Goal: Transaction & Acquisition: Purchase product/service

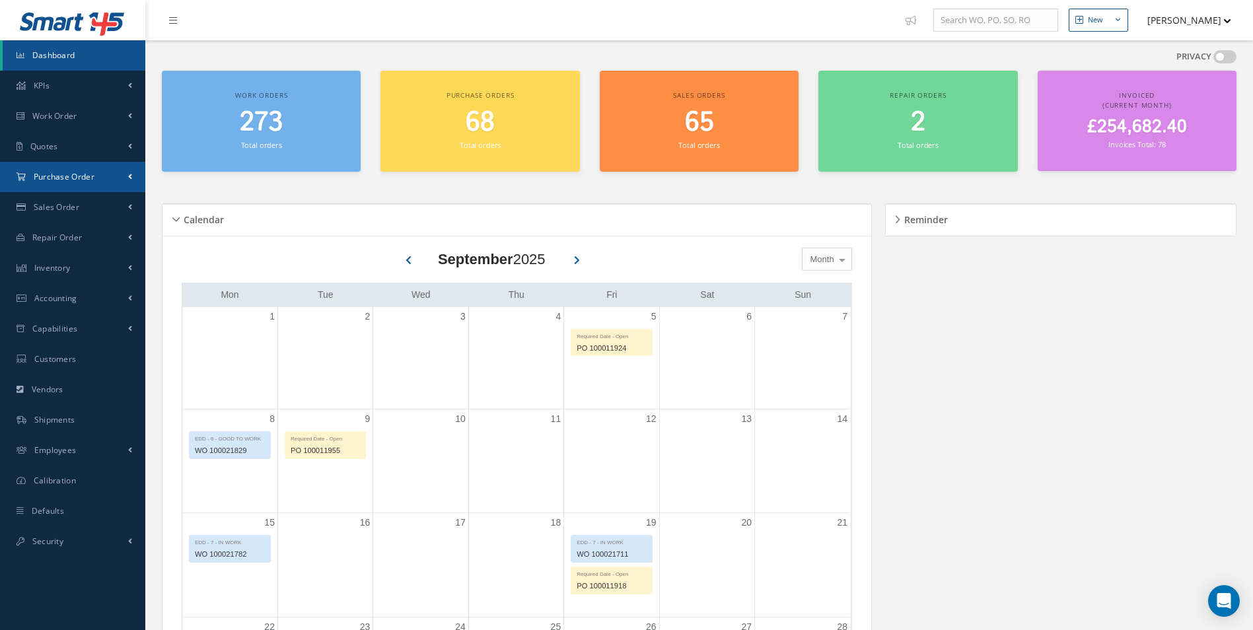
click at [83, 181] on span "Purchase Order" at bounding box center [64, 176] width 61 height 11
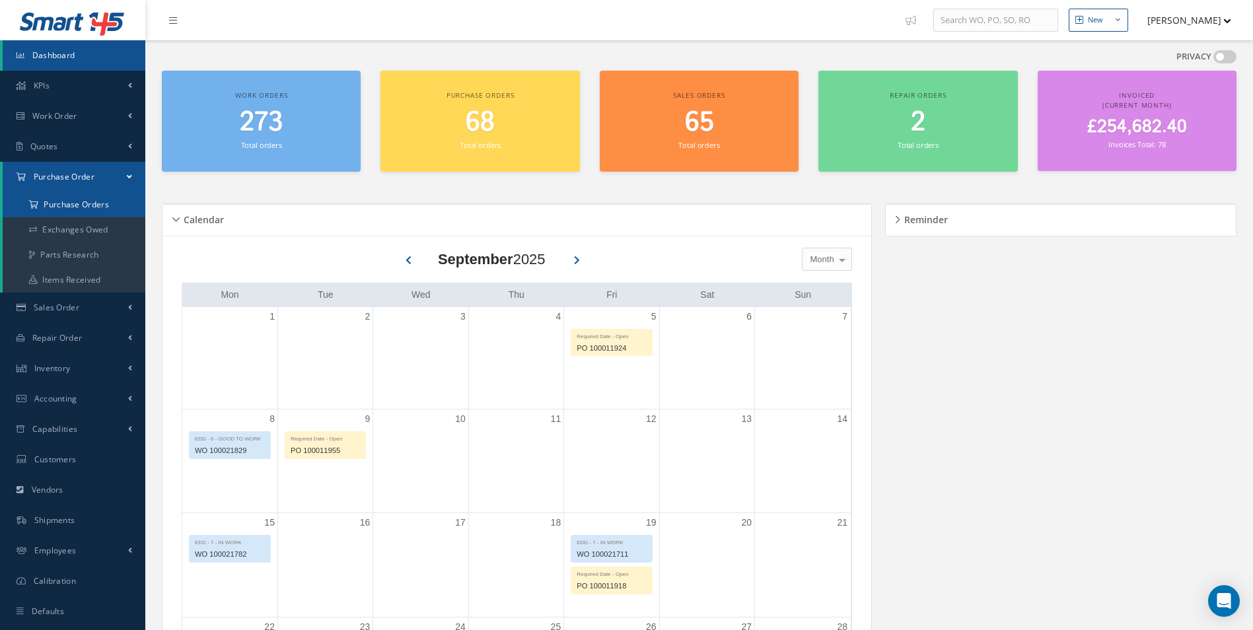
click at [77, 200] on a=1&status_id=2&status_id=3&status_id=5&collapsedFilters"] "Purchase Orders" at bounding box center [75, 204] width 145 height 25
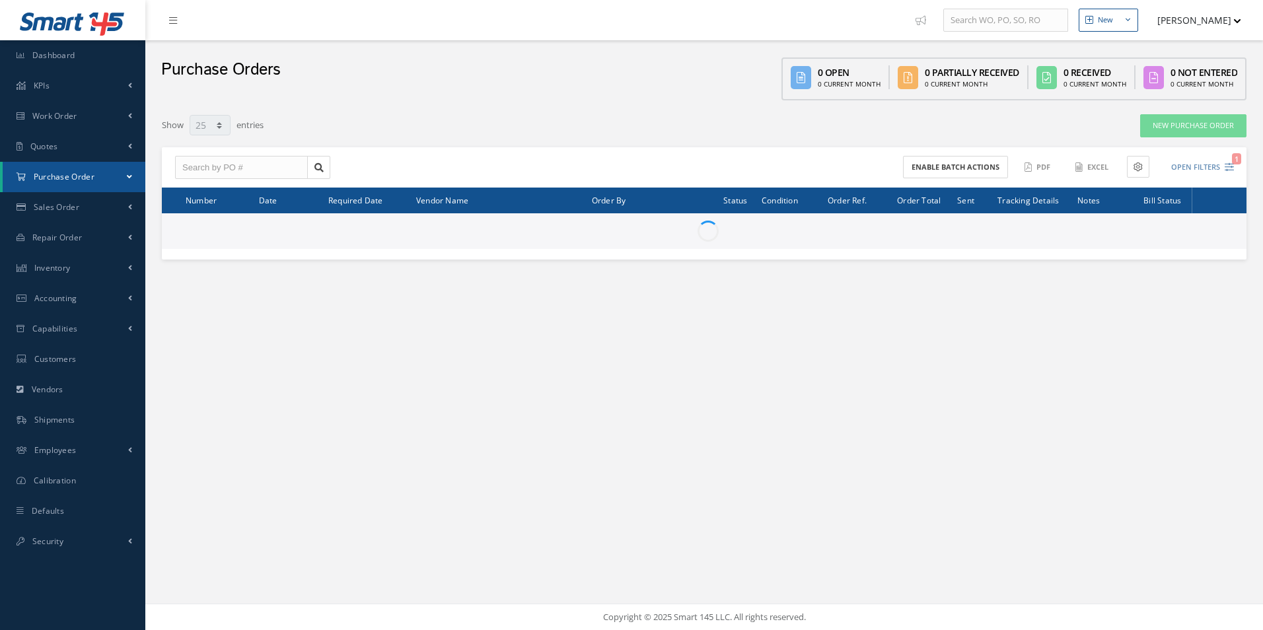
select select "25"
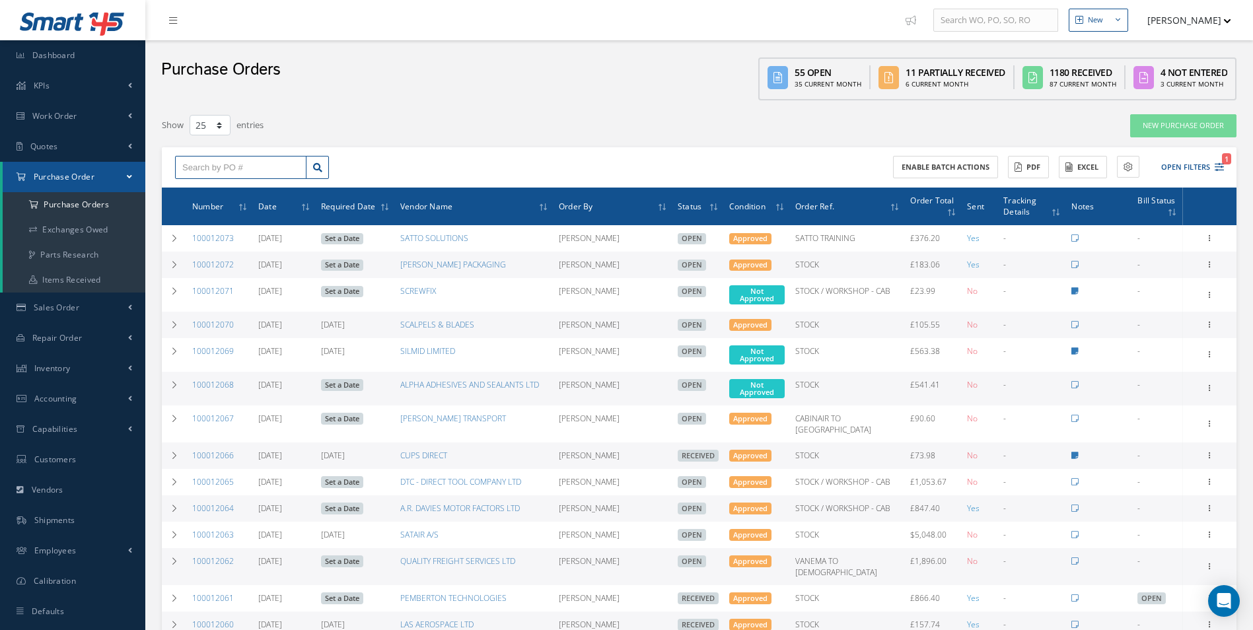
click at [245, 163] on input "text" at bounding box center [240, 168] width 131 height 24
type input "1000"
click at [169, 260] on td at bounding box center [174, 265] width 25 height 26
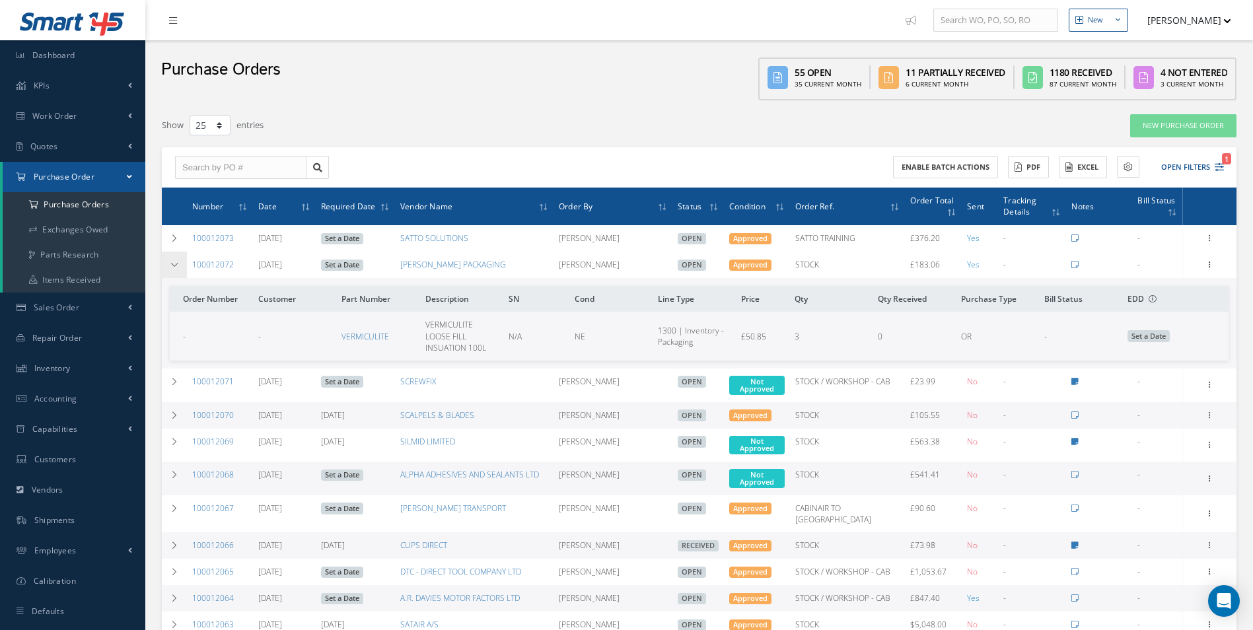
click at [170, 260] on td at bounding box center [174, 265] width 25 height 26
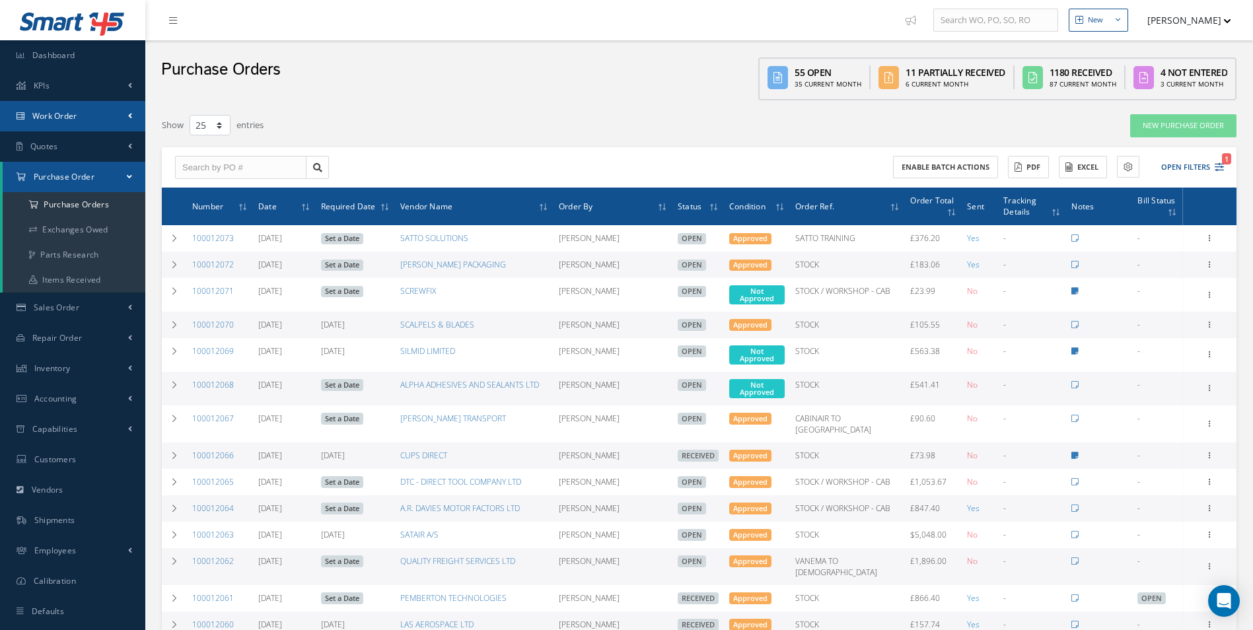
click at [76, 118] on span "Work Order" at bounding box center [54, 115] width 45 height 11
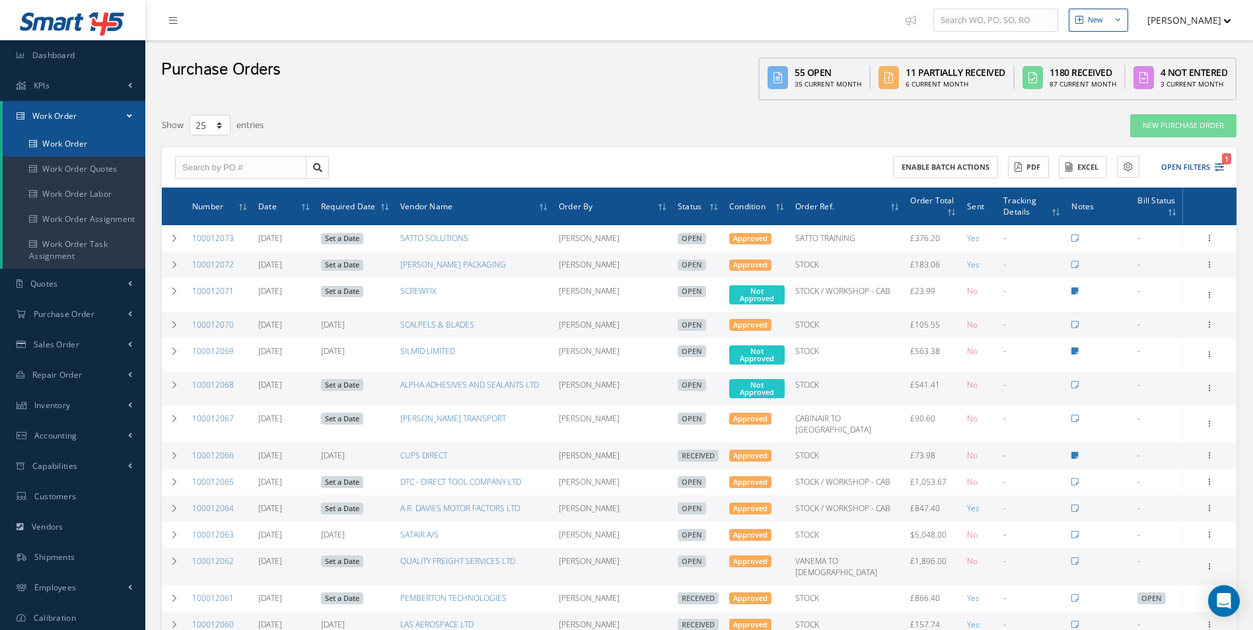
click at [73, 143] on link "Work Order" at bounding box center [75, 143] width 145 height 25
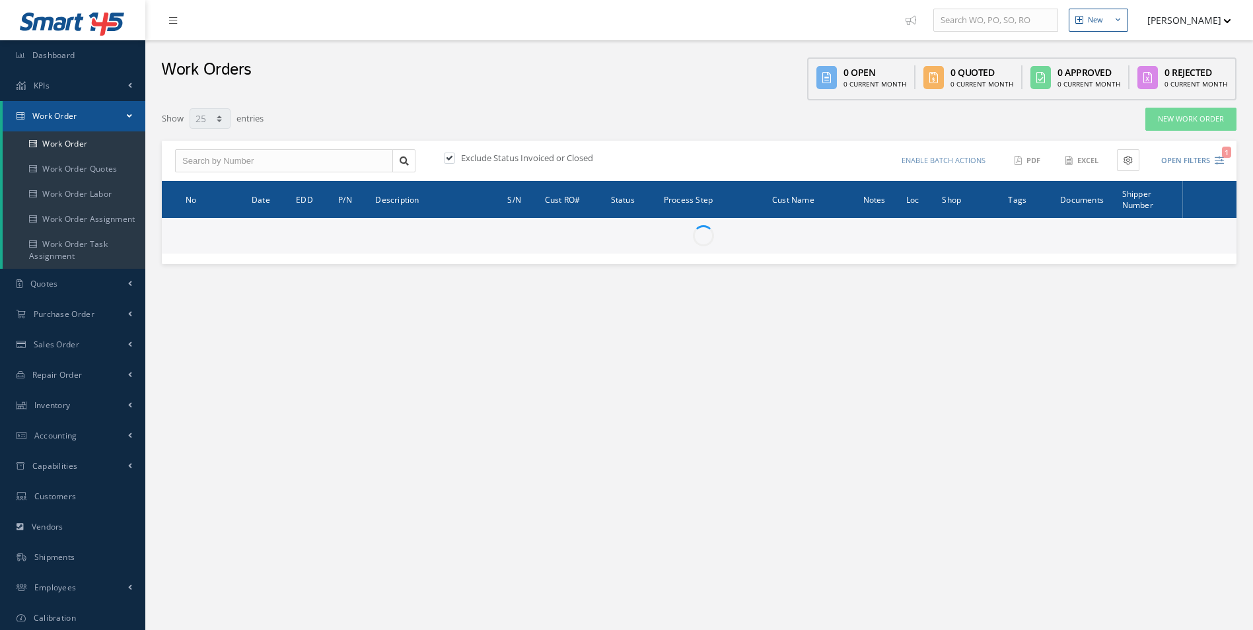
select select "25"
type input "All Work Request"
type input "All Work Performed"
type input "All Status"
type input "WO Part Status"
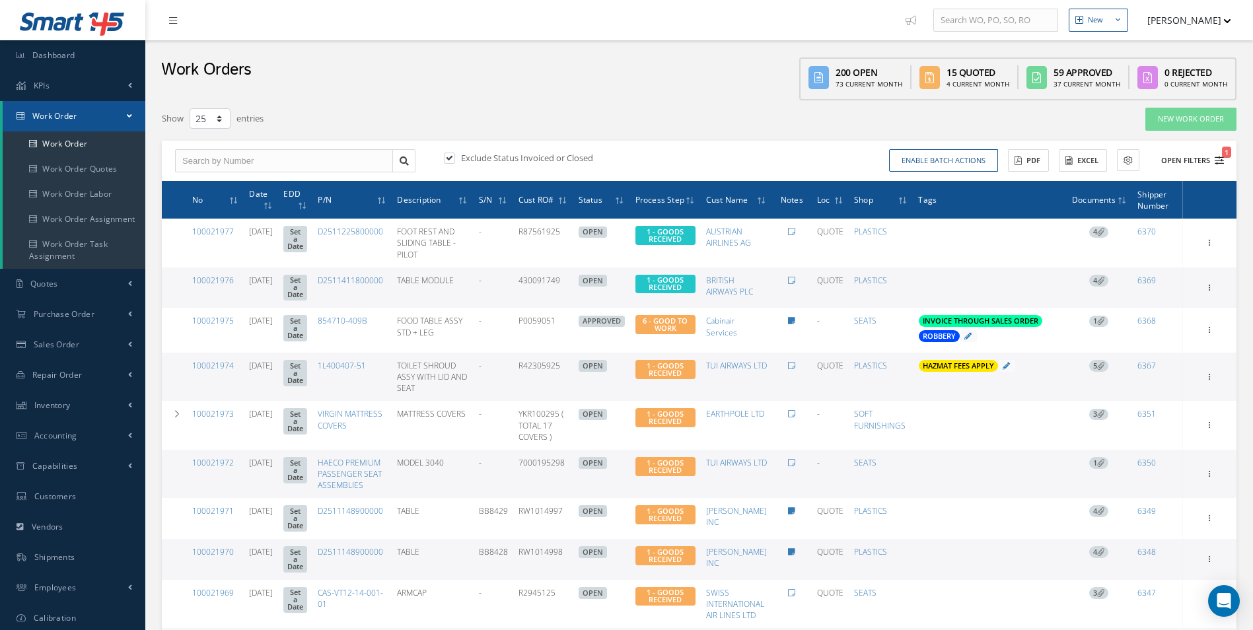
click at [1180, 166] on button "Open Filters 1" at bounding box center [1186, 161] width 75 height 22
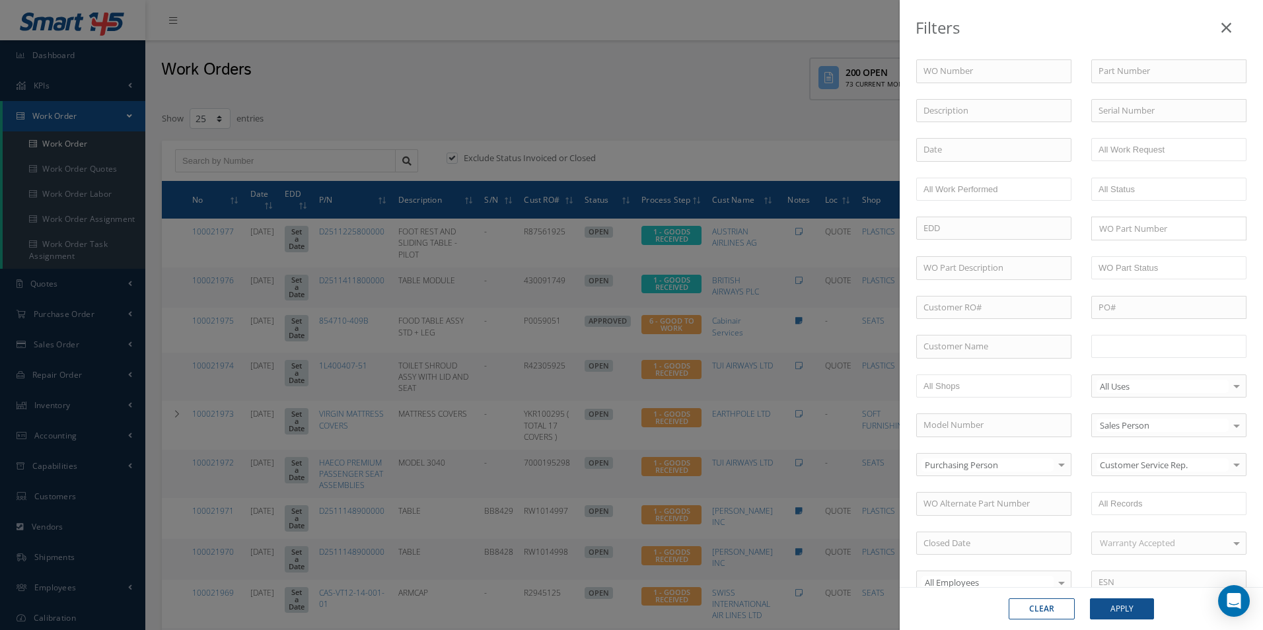
click at [1143, 347] on input "text" at bounding box center [1141, 346] width 84 height 17
click at [1138, 604] on button "Apply" at bounding box center [1122, 609] width 64 height 21
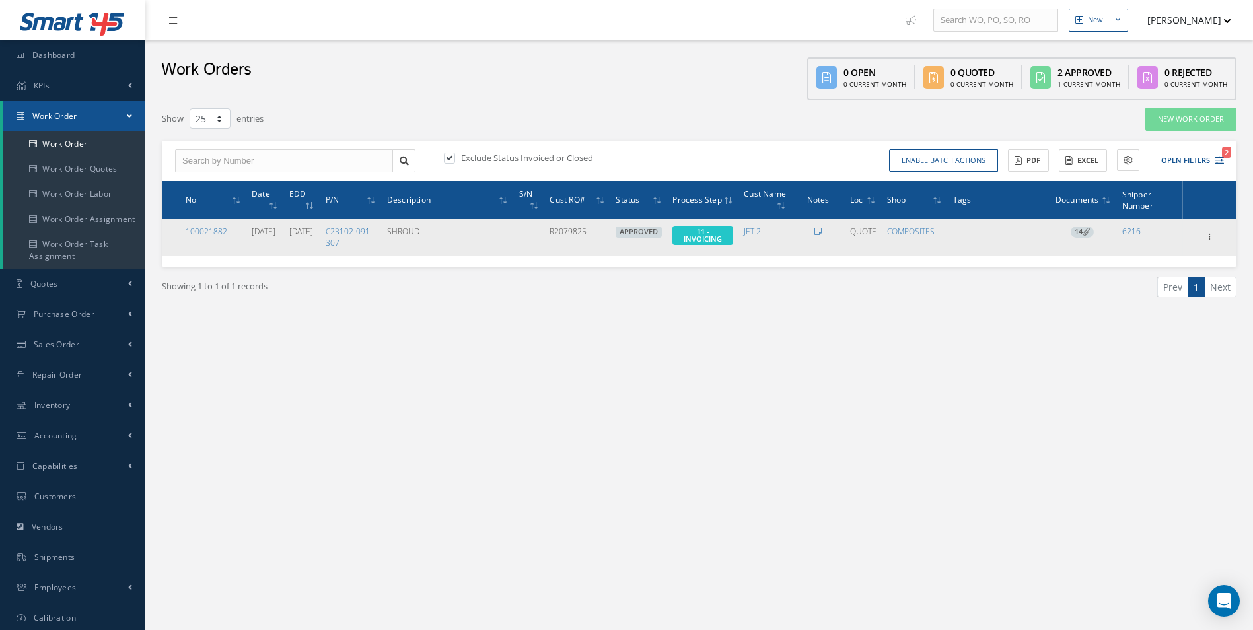
click at [1079, 238] on span "14" at bounding box center [1082, 233] width 23 height 12
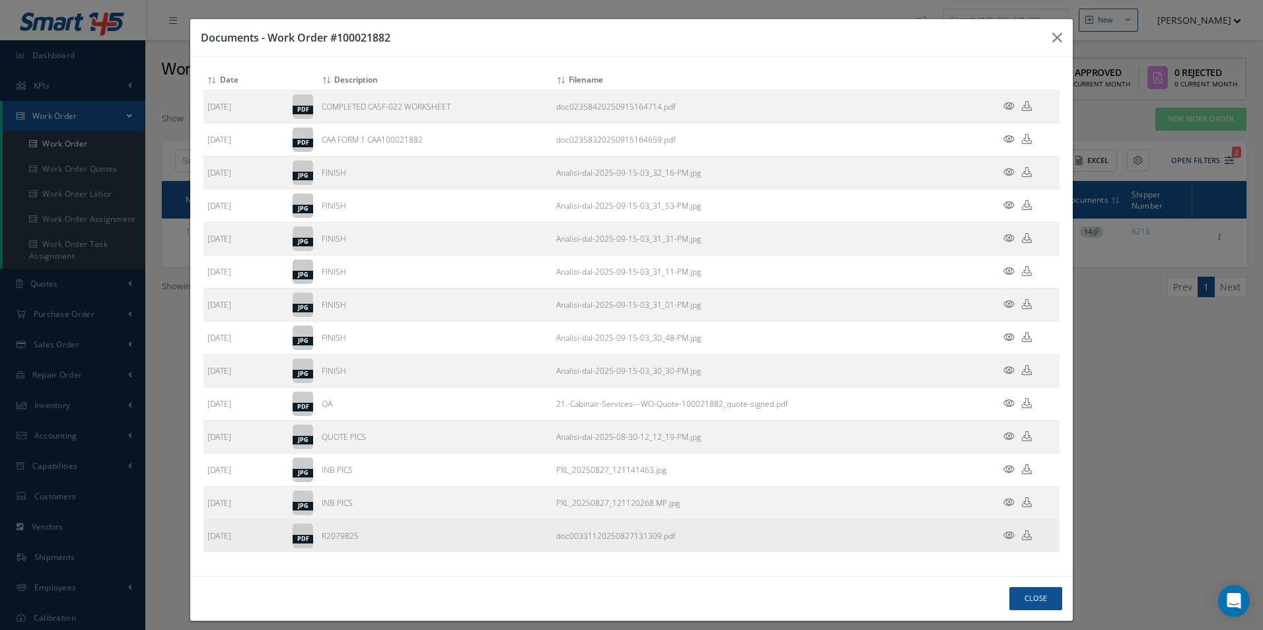
click at [1022, 538] on icon at bounding box center [1027, 535] width 10 height 10
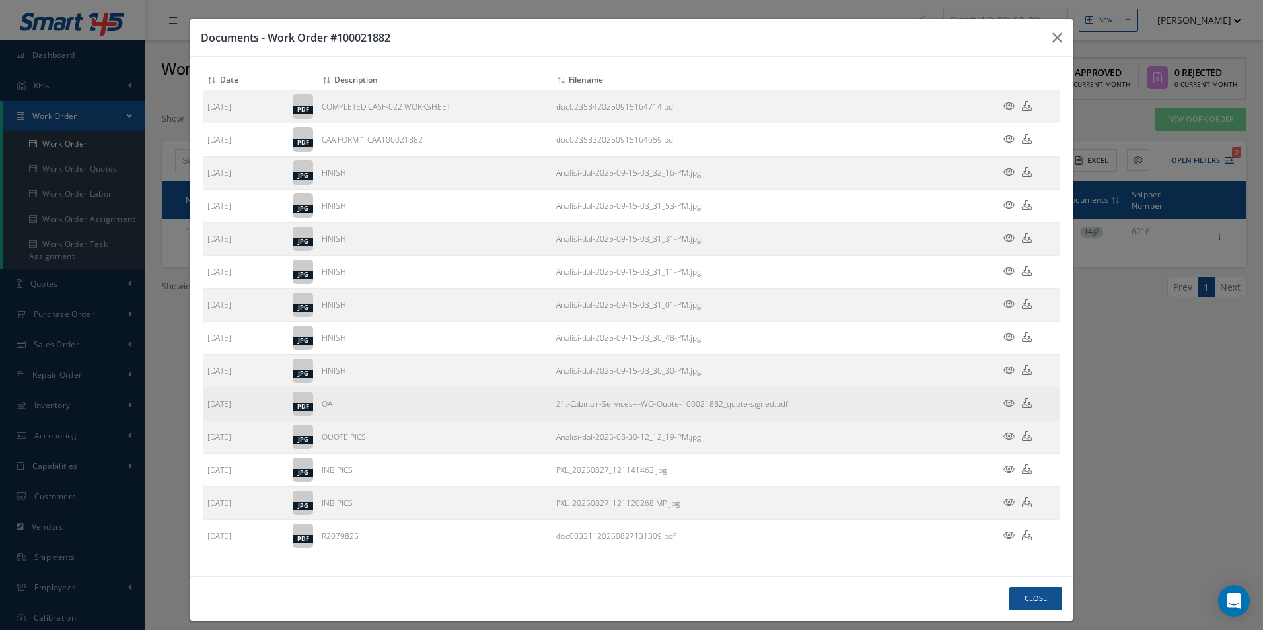
click at [1022, 407] on icon at bounding box center [1027, 403] width 10 height 10
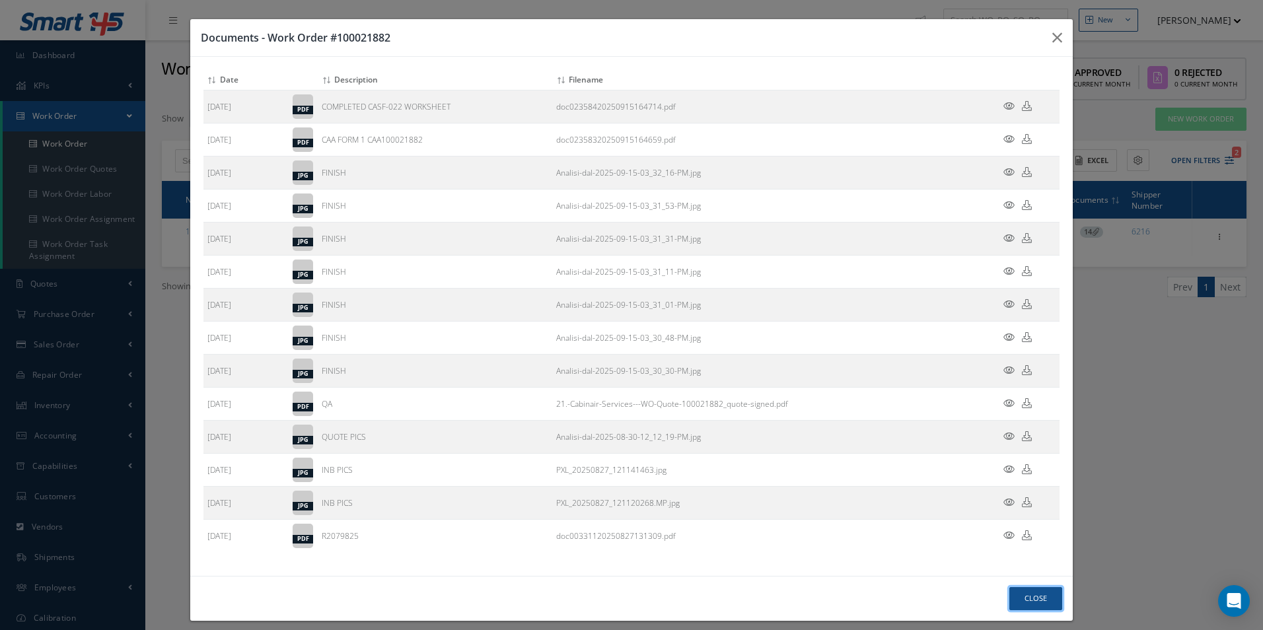
click at [1040, 597] on button "Close" at bounding box center [1035, 598] width 53 height 23
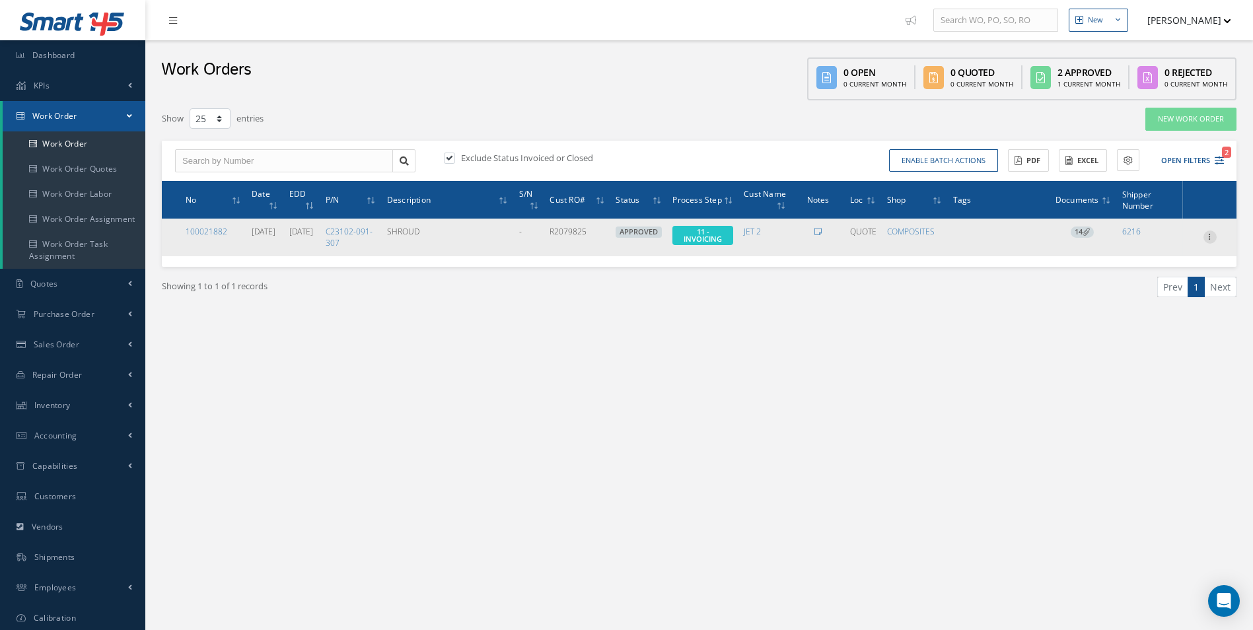
click at [1209, 241] on icon at bounding box center [1210, 236] width 13 height 11
click at [1143, 289] on link "Invoicing" at bounding box center [1149, 280] width 104 height 17
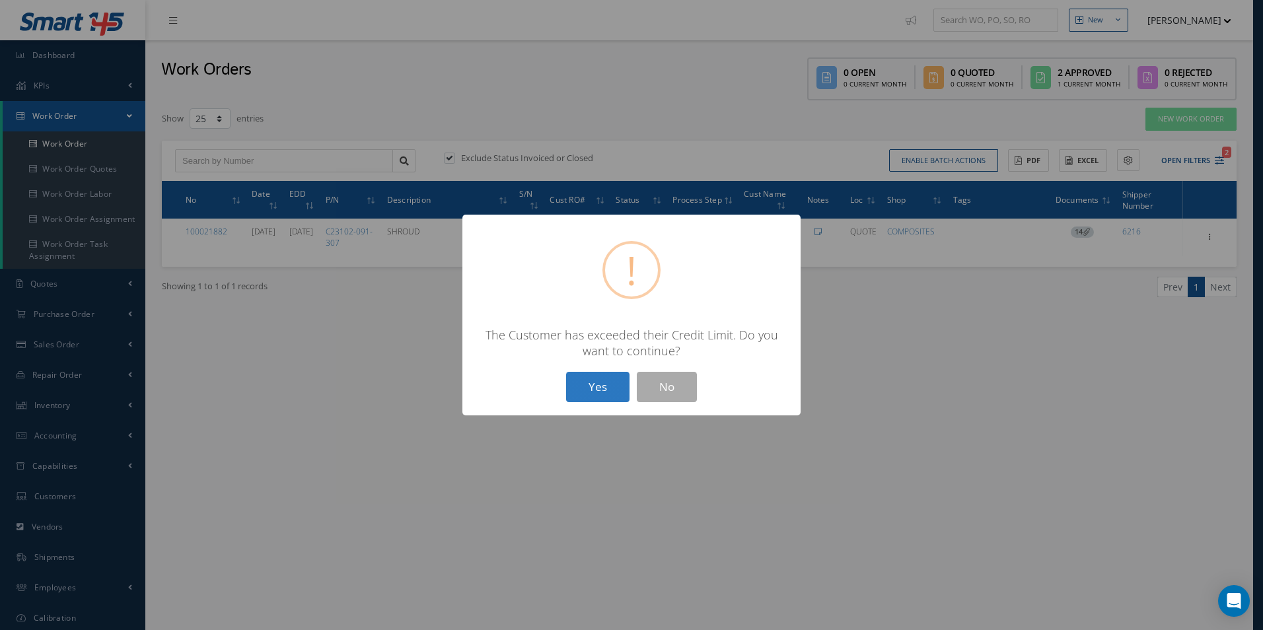
click at [602, 380] on button "Yes" at bounding box center [597, 387] width 63 height 31
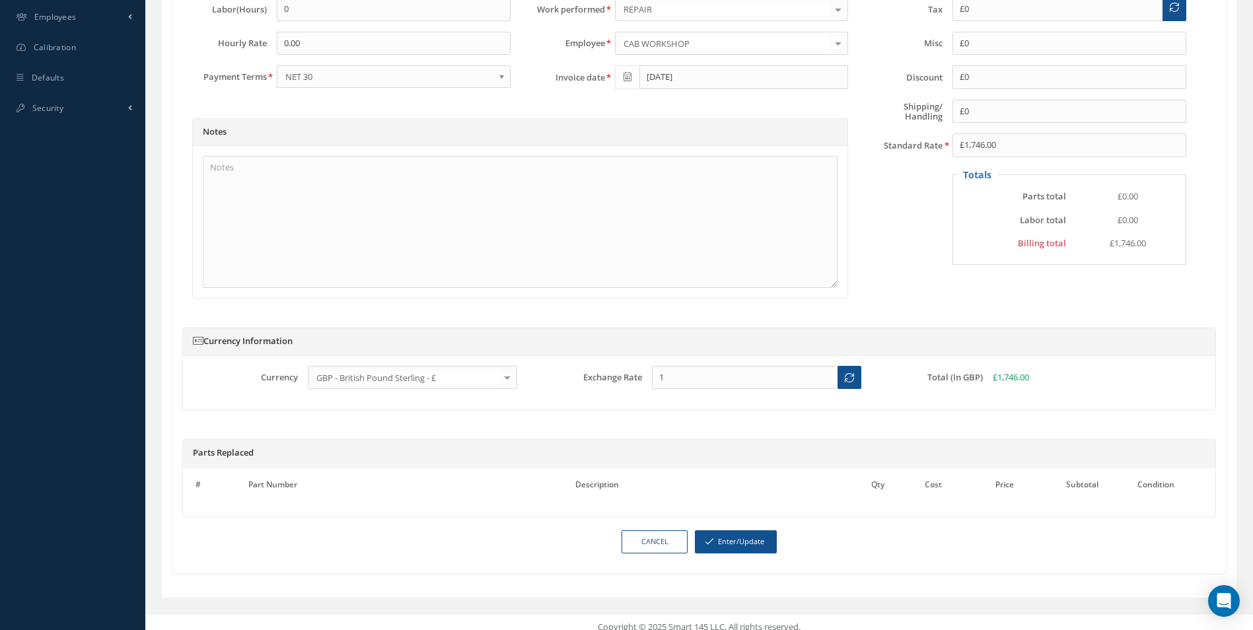
scroll to position [594, 0]
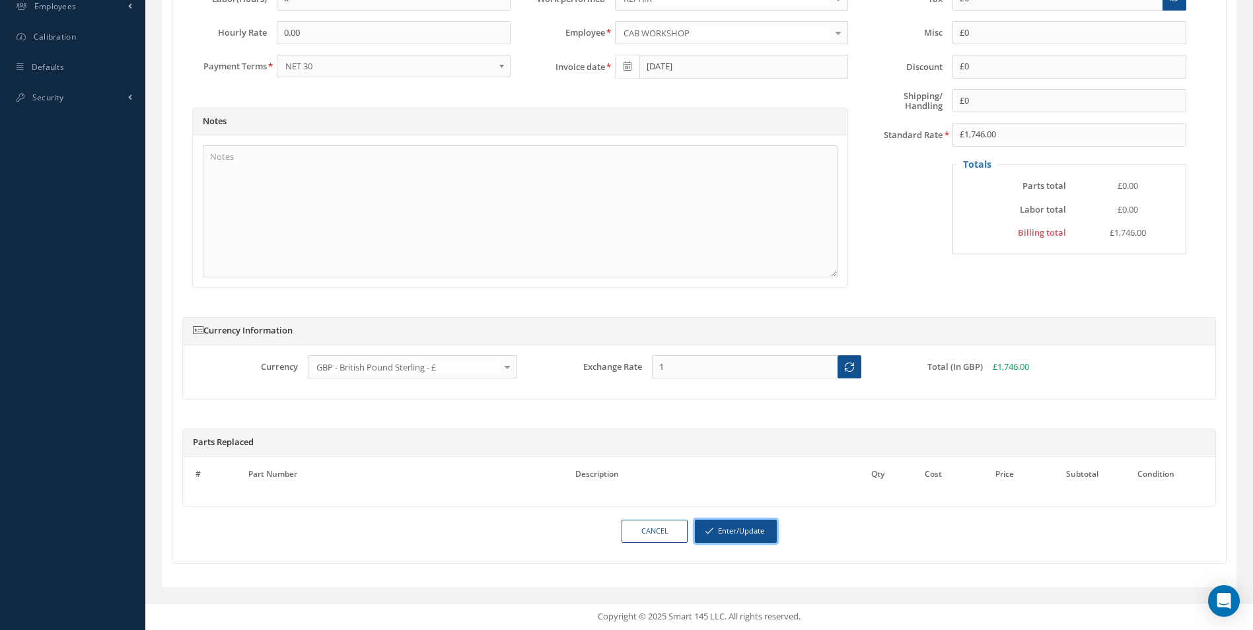
click at [748, 532] on button "Enter/Update" at bounding box center [736, 531] width 82 height 23
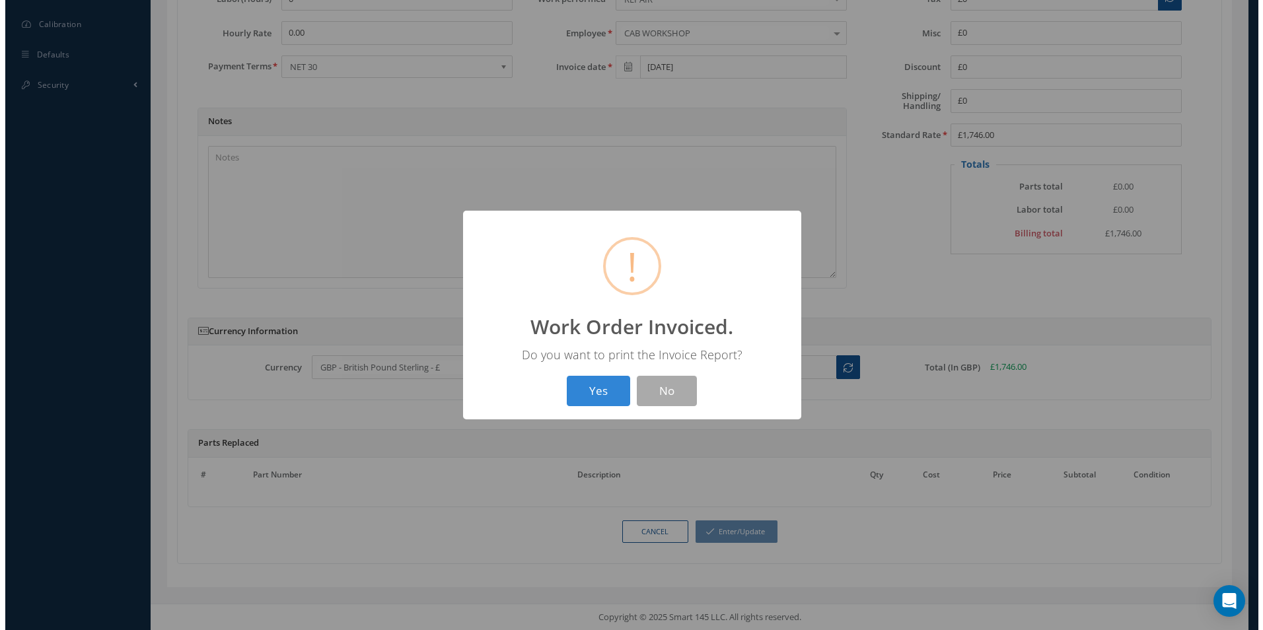
scroll to position [581, 0]
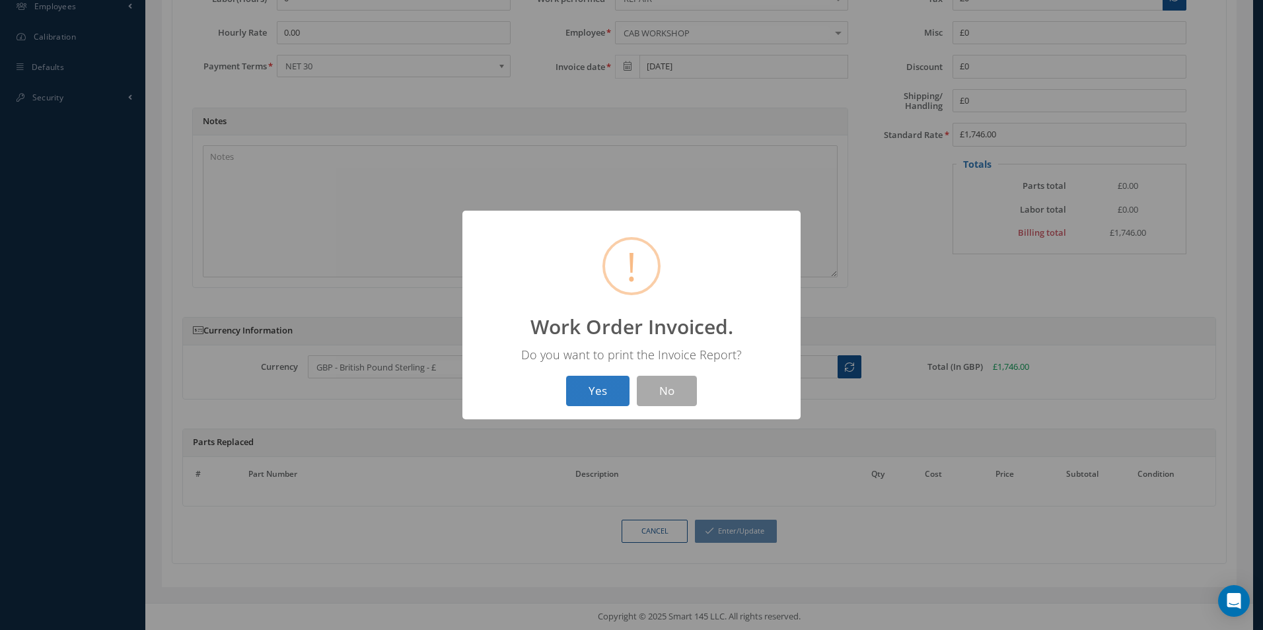
click at [590, 392] on button "Yes" at bounding box center [597, 391] width 63 height 31
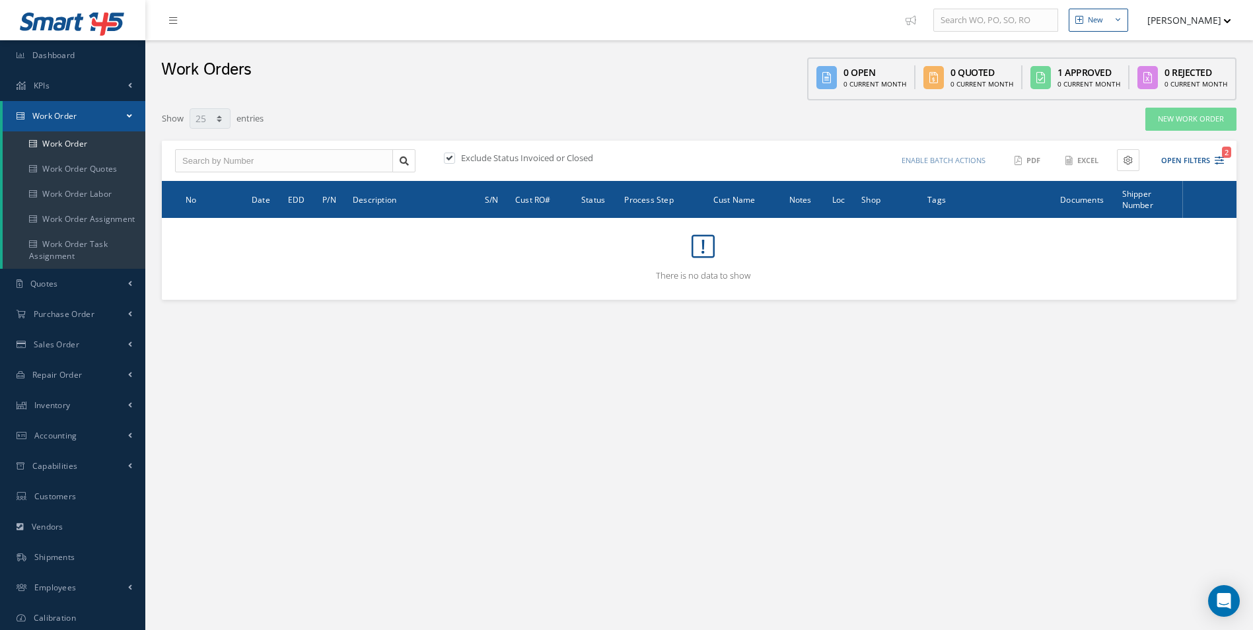
select select "25"
click at [67, 432] on span "Accounting" at bounding box center [55, 435] width 43 height 11
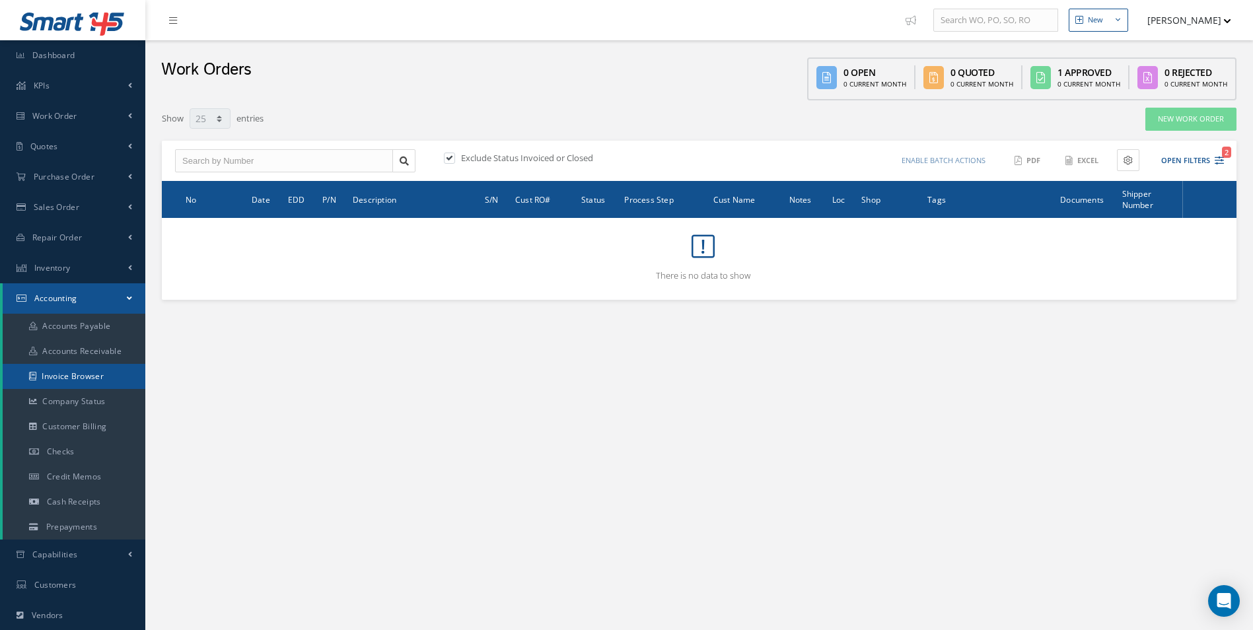
click at [81, 379] on link "Invoice Browser" at bounding box center [74, 376] width 143 height 25
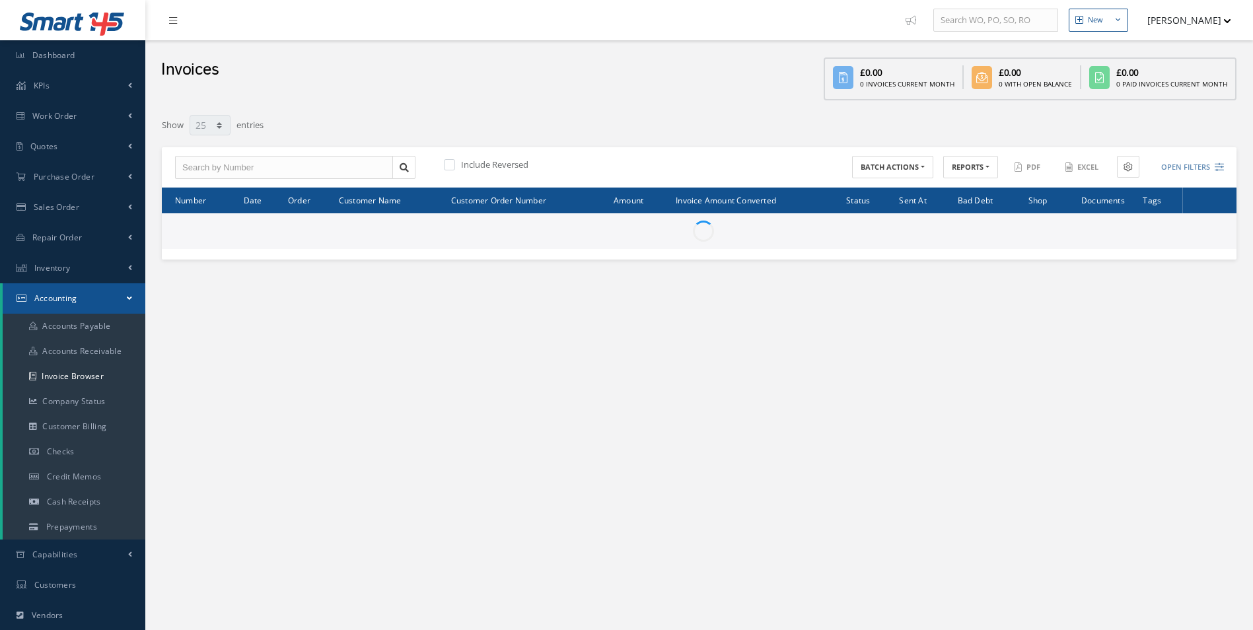
select select "25"
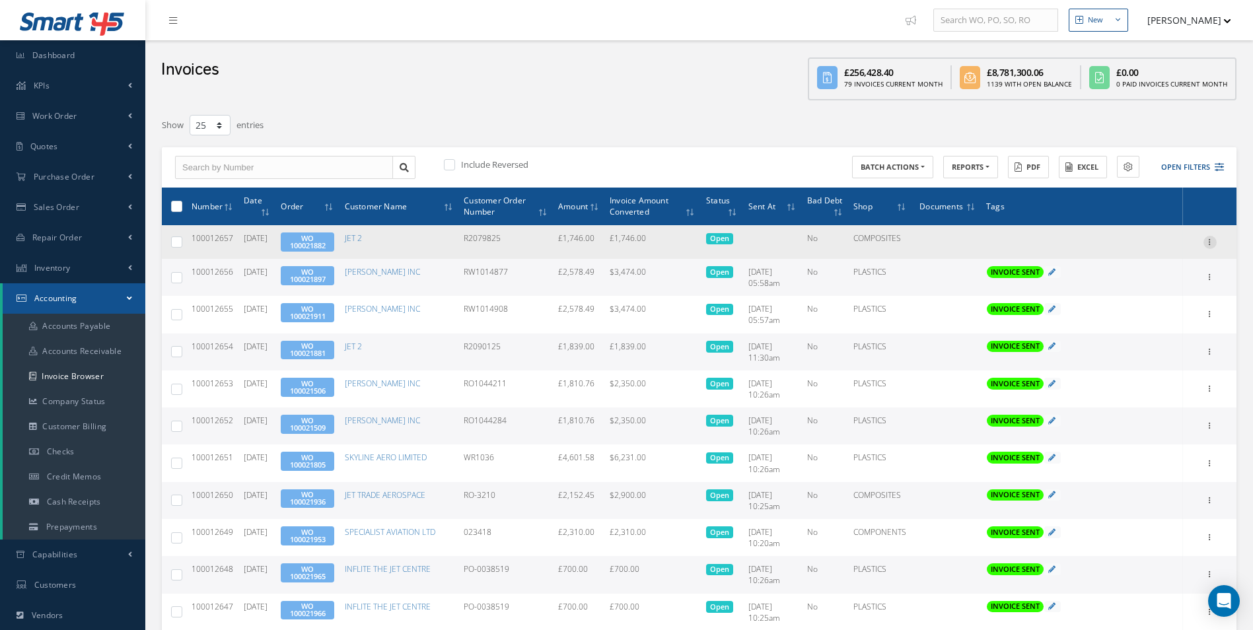
click at [1210, 241] on icon at bounding box center [1210, 241] width 13 height 11
click at [1152, 299] on link "Send By Email" at bounding box center [1149, 301] width 104 height 17
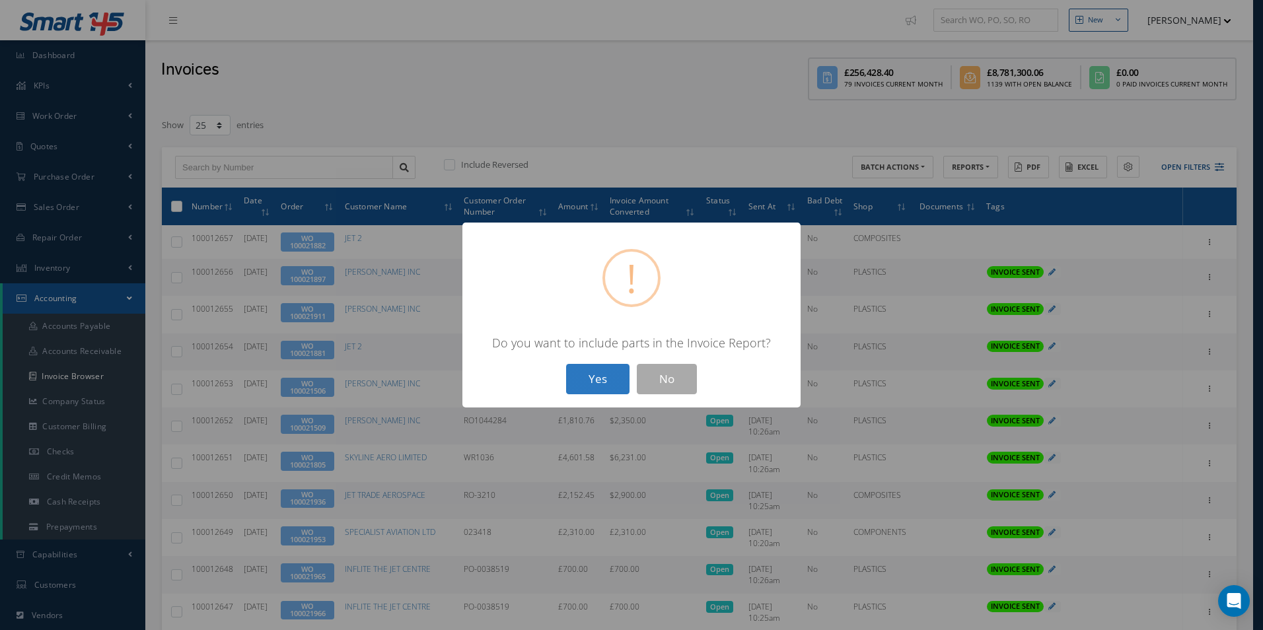
click at [598, 380] on button "Yes" at bounding box center [597, 379] width 63 height 31
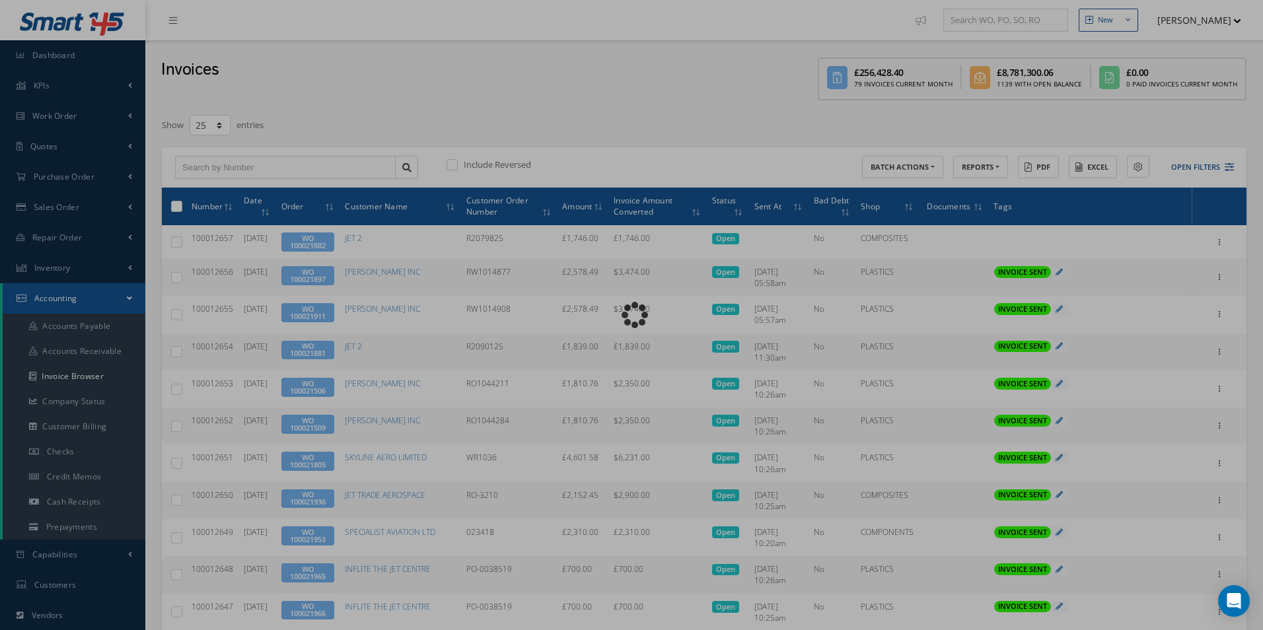
type input "INVOICE - Work Order 100021882 for JET 2, PO: R2079825"
type textarea "Dear Accounts, Please find the attached invoice for your recent order R2079825,…"
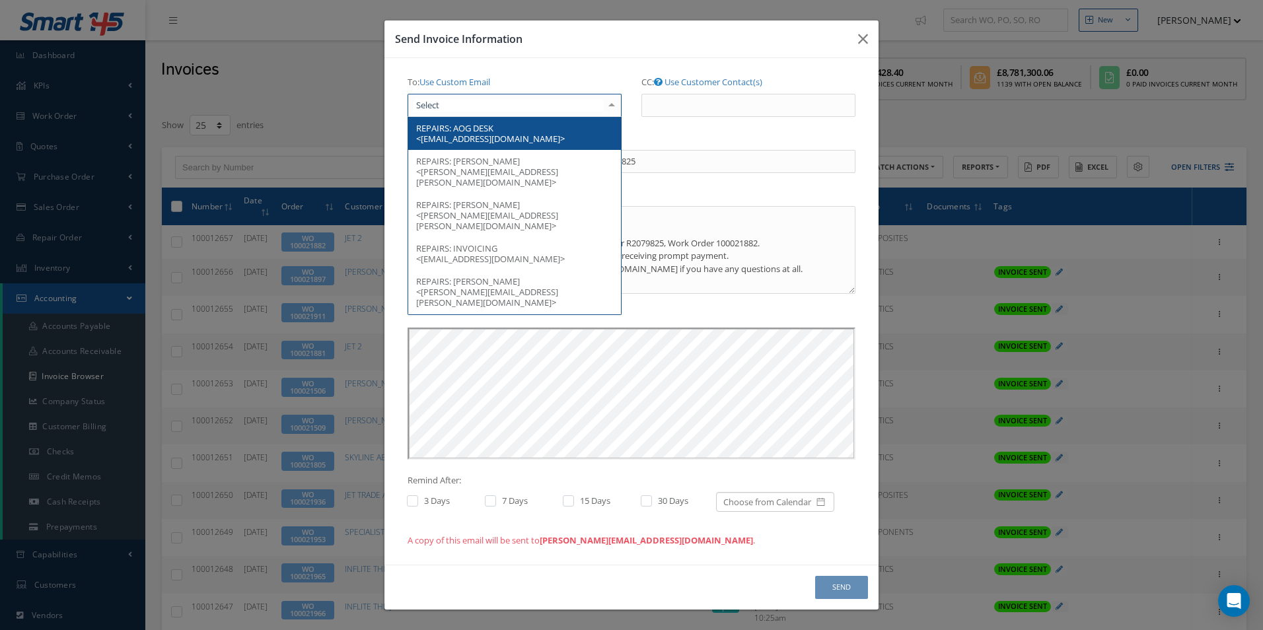
click at [610, 110] on div at bounding box center [611, 105] width 18 height 22
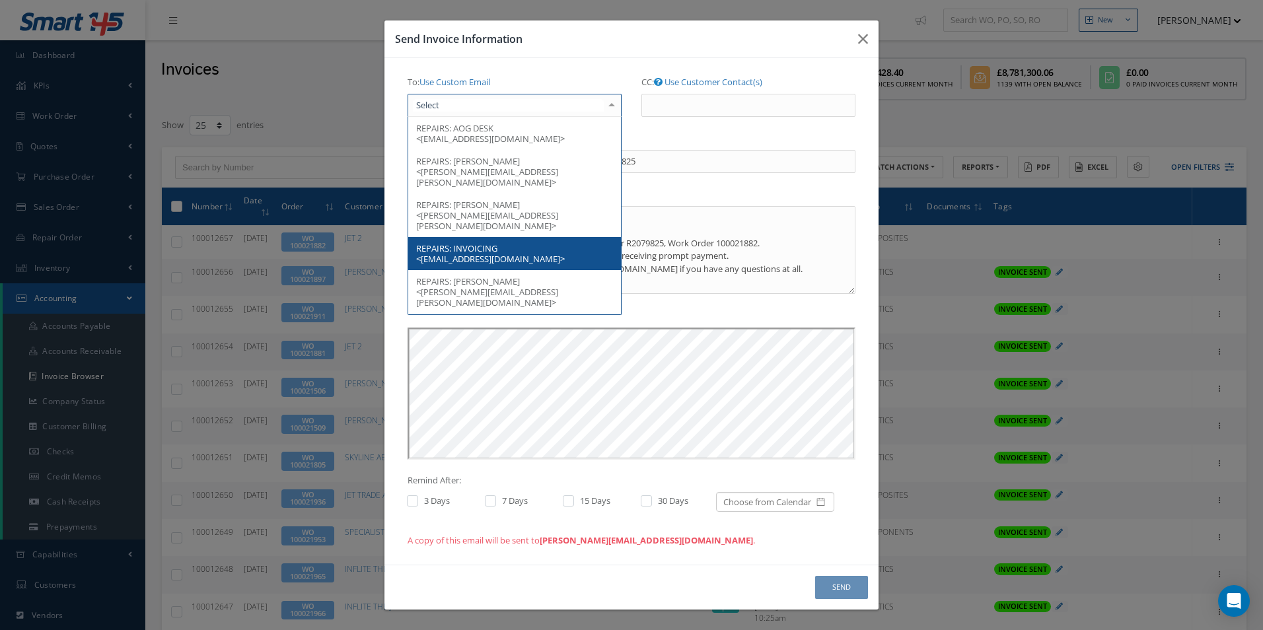
click at [490, 242] on span "INVOICING <invoices@jet2.com>" at bounding box center [490, 253] width 149 height 22
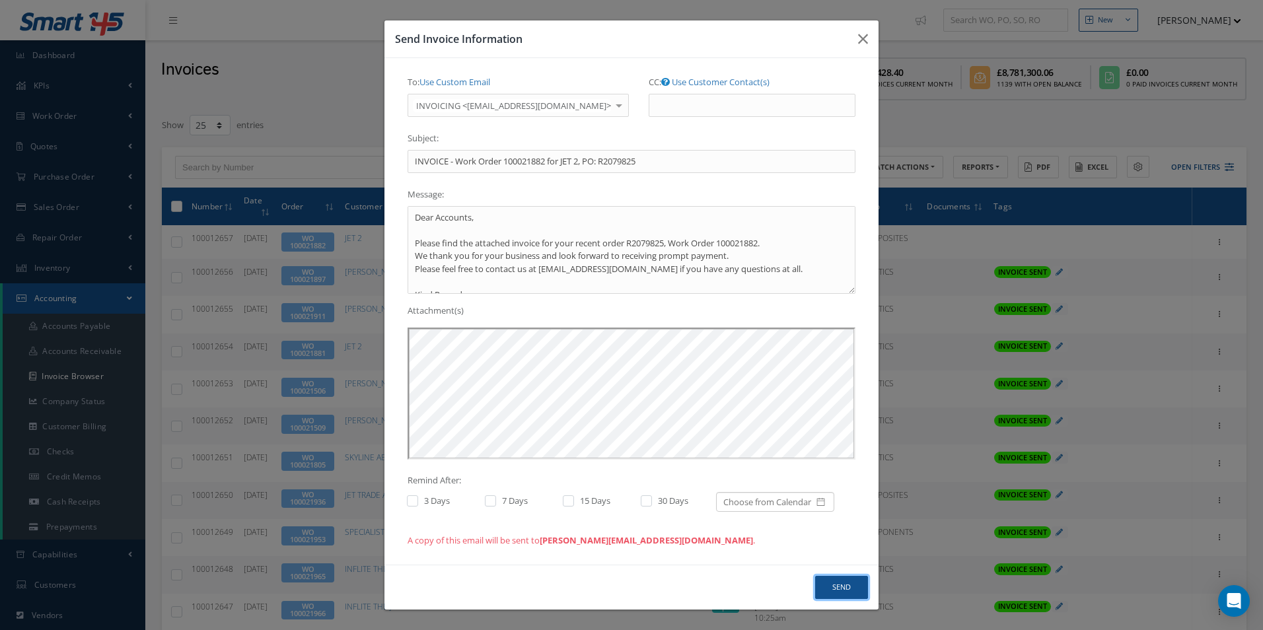
click at [850, 587] on button "Send" at bounding box center [841, 587] width 53 height 23
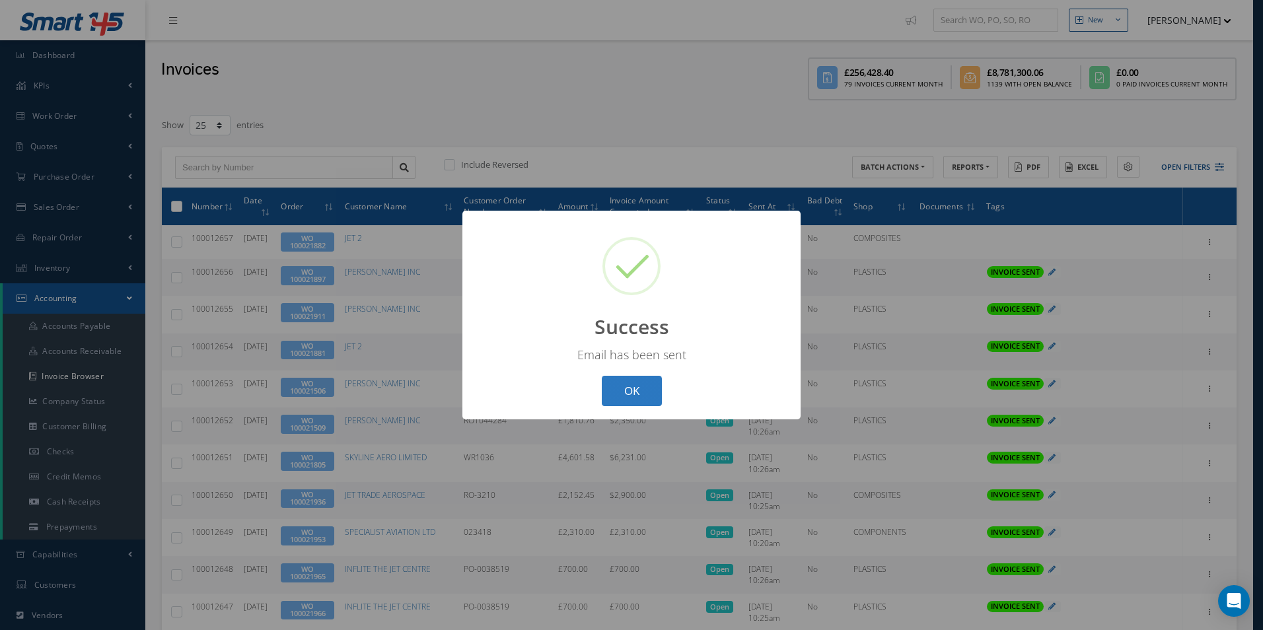
click at [613, 384] on button "OK" at bounding box center [632, 391] width 60 height 31
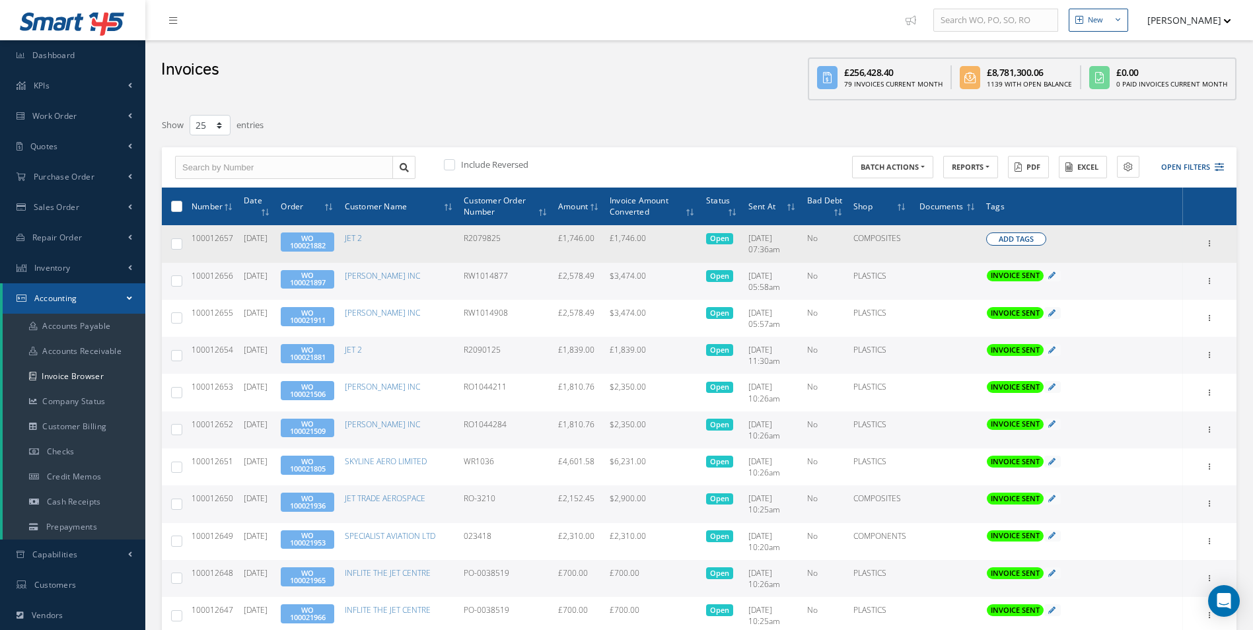
click at [1020, 244] on span "Add Tags" at bounding box center [1016, 239] width 35 height 11
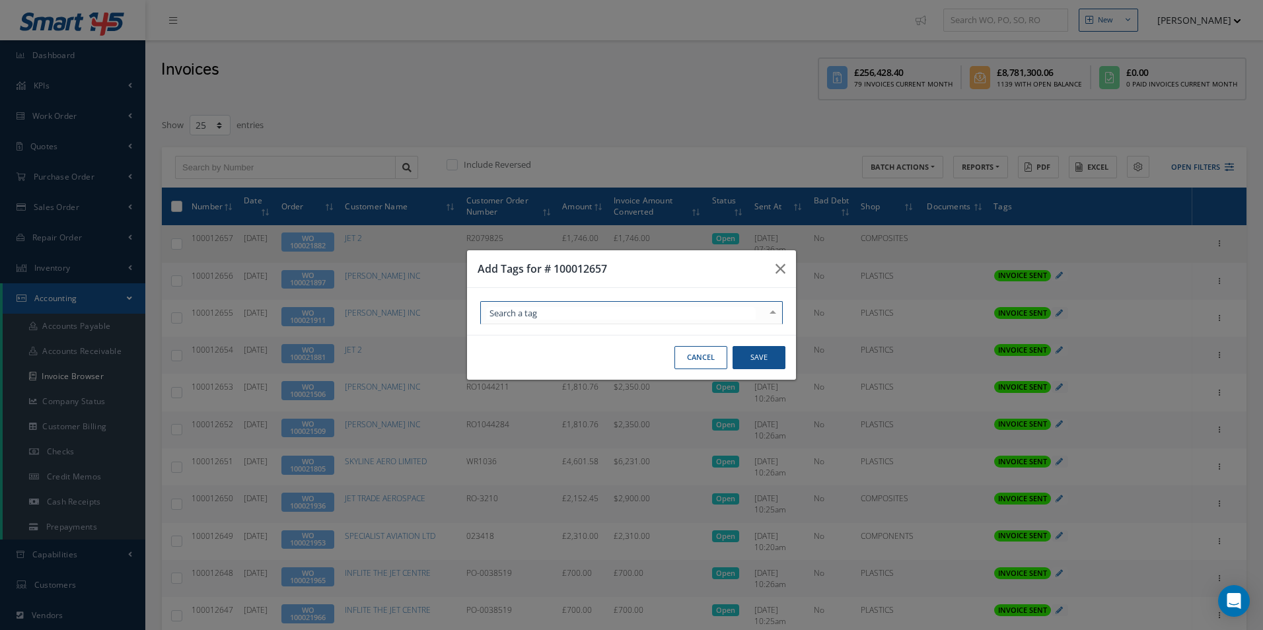
click at [770, 314] on div at bounding box center [773, 313] width 18 height 22
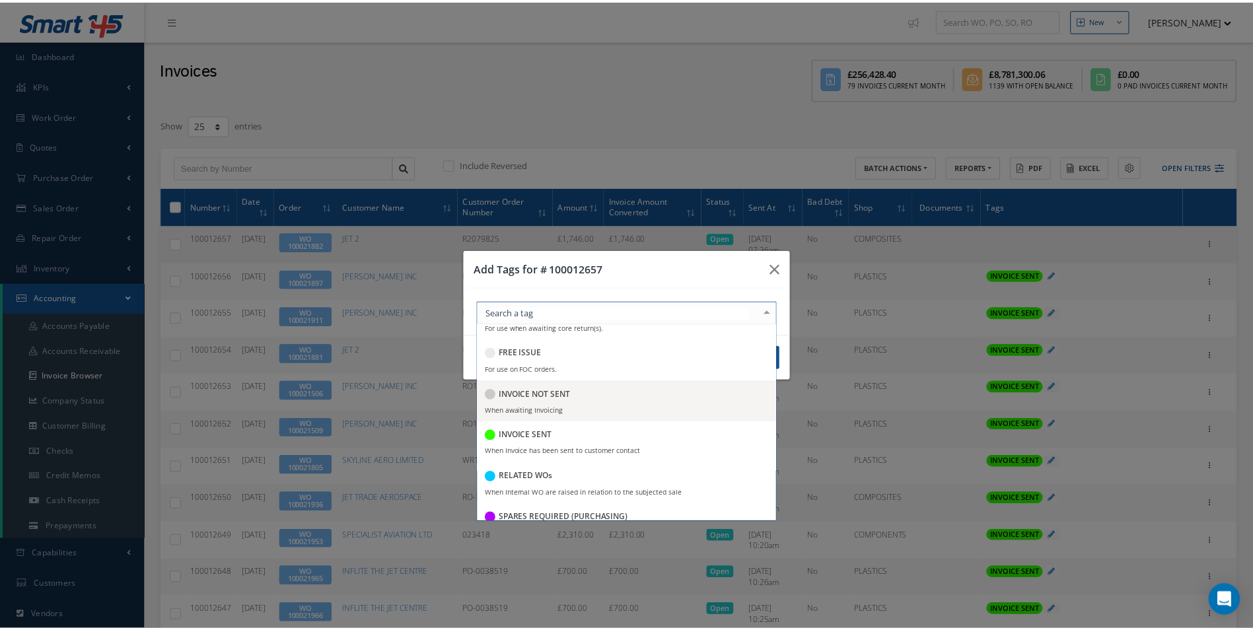
scroll to position [198, 0]
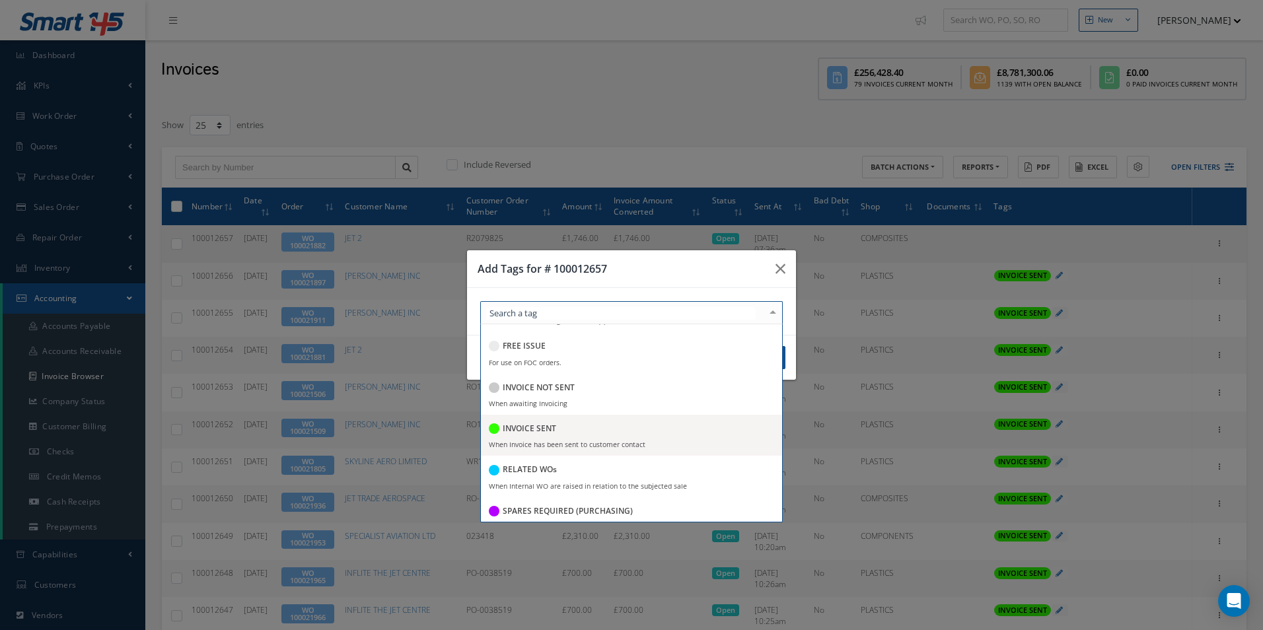
click at [564, 426] on div "INVOICE SENT" at bounding box center [631, 430] width 285 height 18
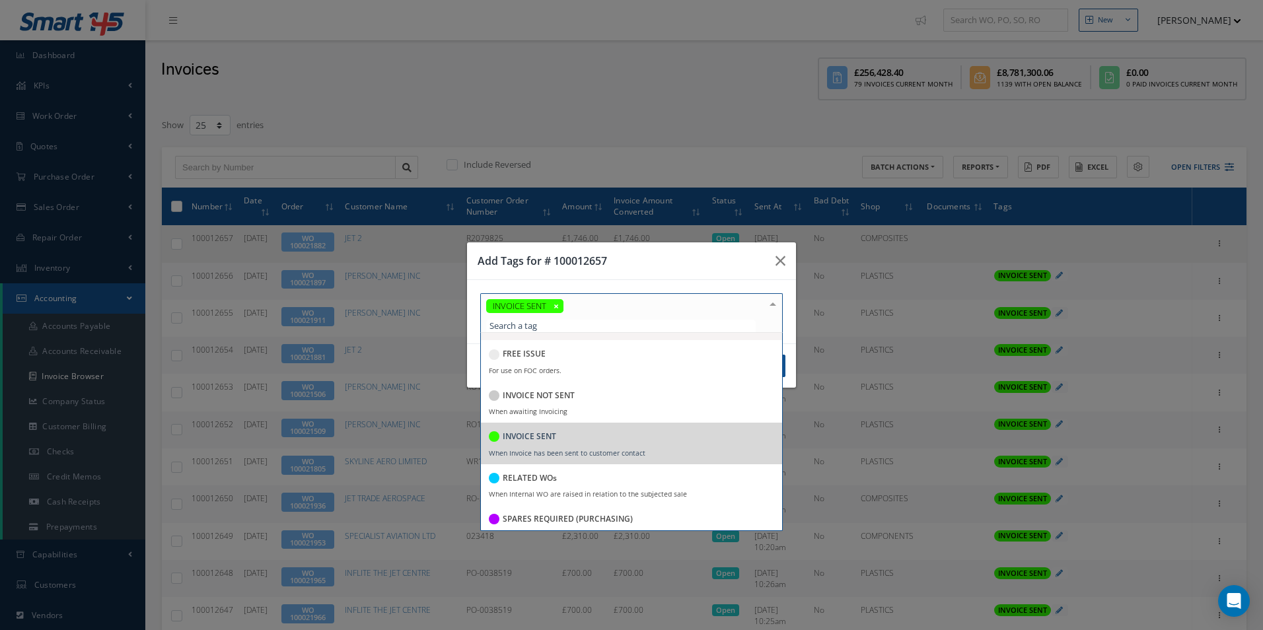
click at [674, 271] on div "Add Tags for # 100012657" at bounding box center [631, 261] width 329 height 38
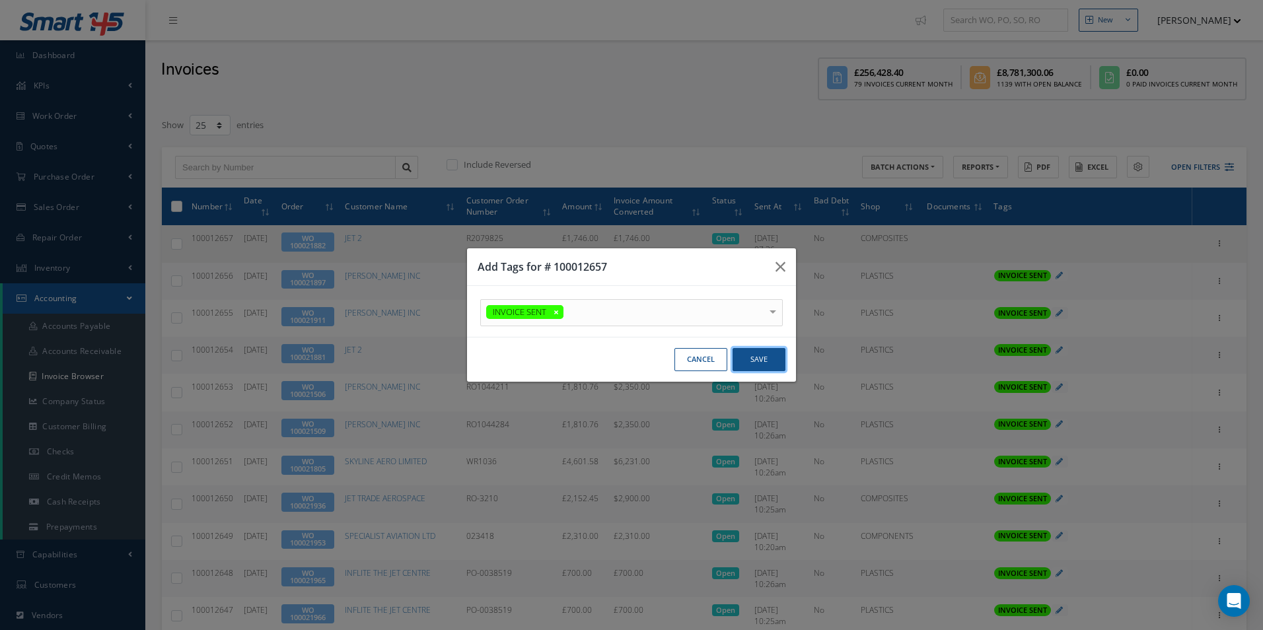
click at [754, 357] on button "Save" at bounding box center [759, 359] width 53 height 23
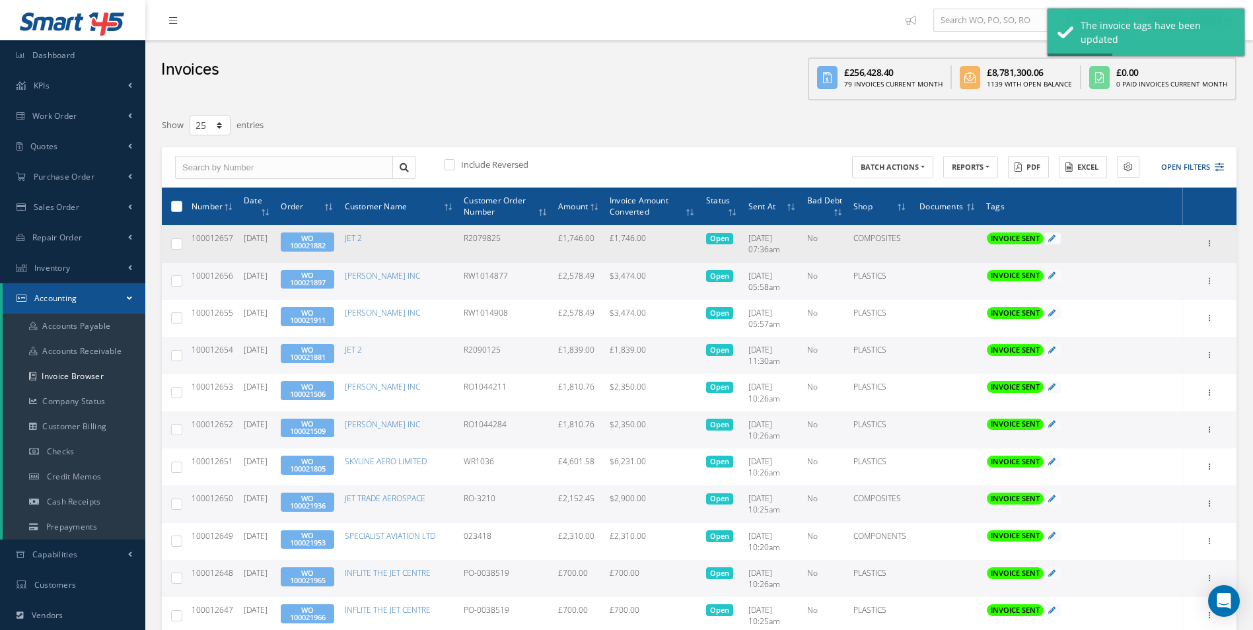
click at [318, 244] on link "WO 100021882" at bounding box center [308, 241] width 36 height 17
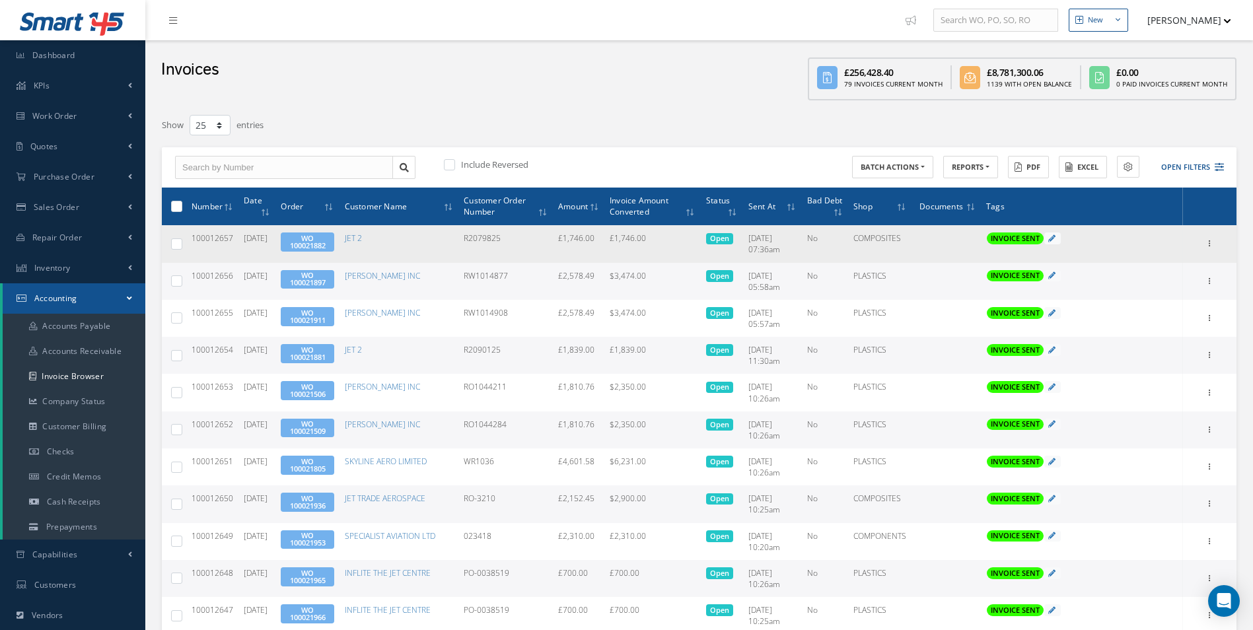
drag, startPoint x: 231, startPoint y: 240, endPoint x: 207, endPoint y: 240, distance: 23.1
click at [207, 240] on span "100012657" at bounding box center [213, 238] width 42 height 11
click at [1216, 240] on icon at bounding box center [1210, 242] width 13 height 11
click at [1143, 252] on link "Print" at bounding box center [1149, 252] width 104 height 17
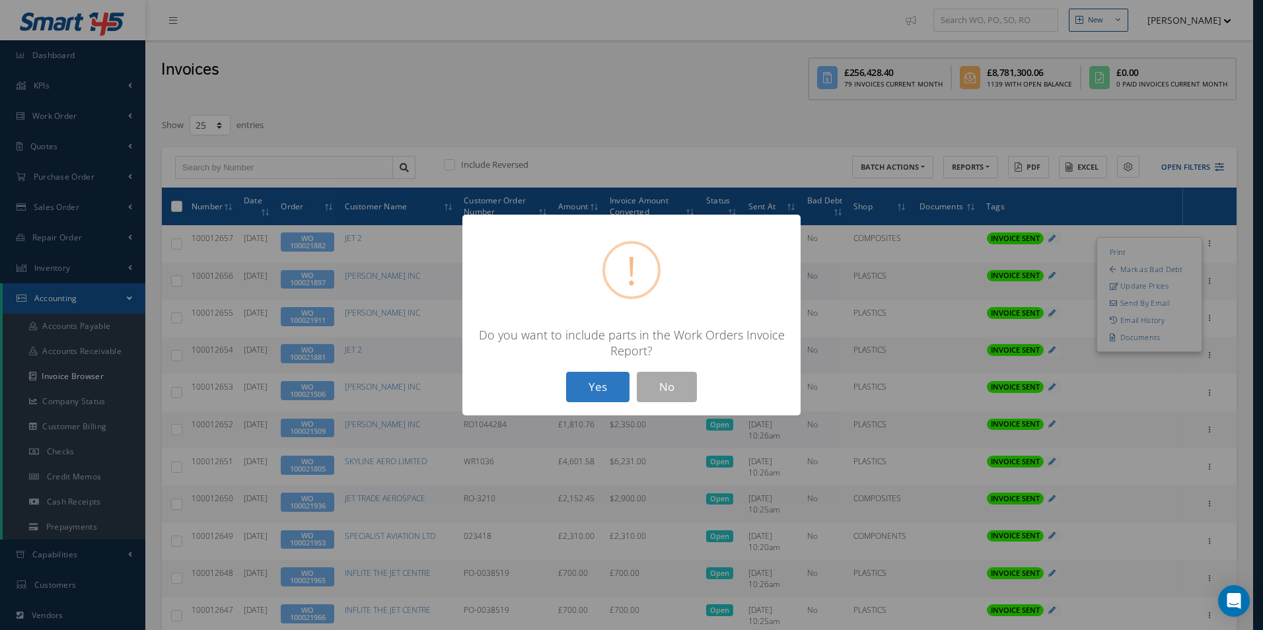
click at [597, 384] on button "Yes" at bounding box center [597, 387] width 63 height 31
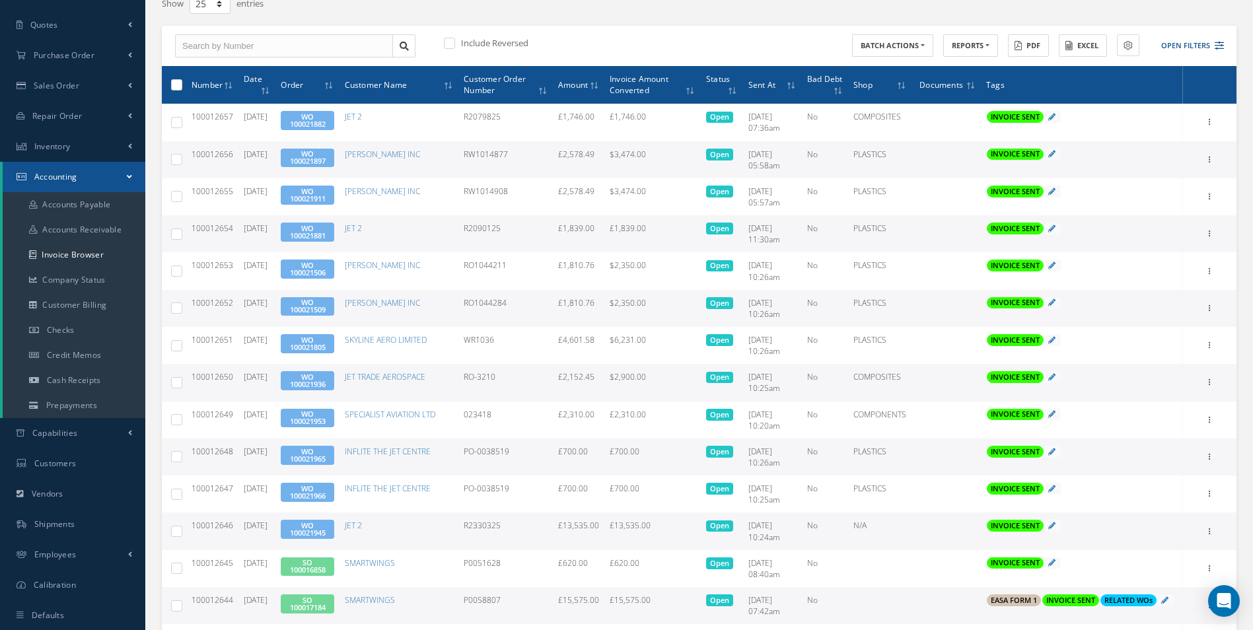
scroll to position [0, 0]
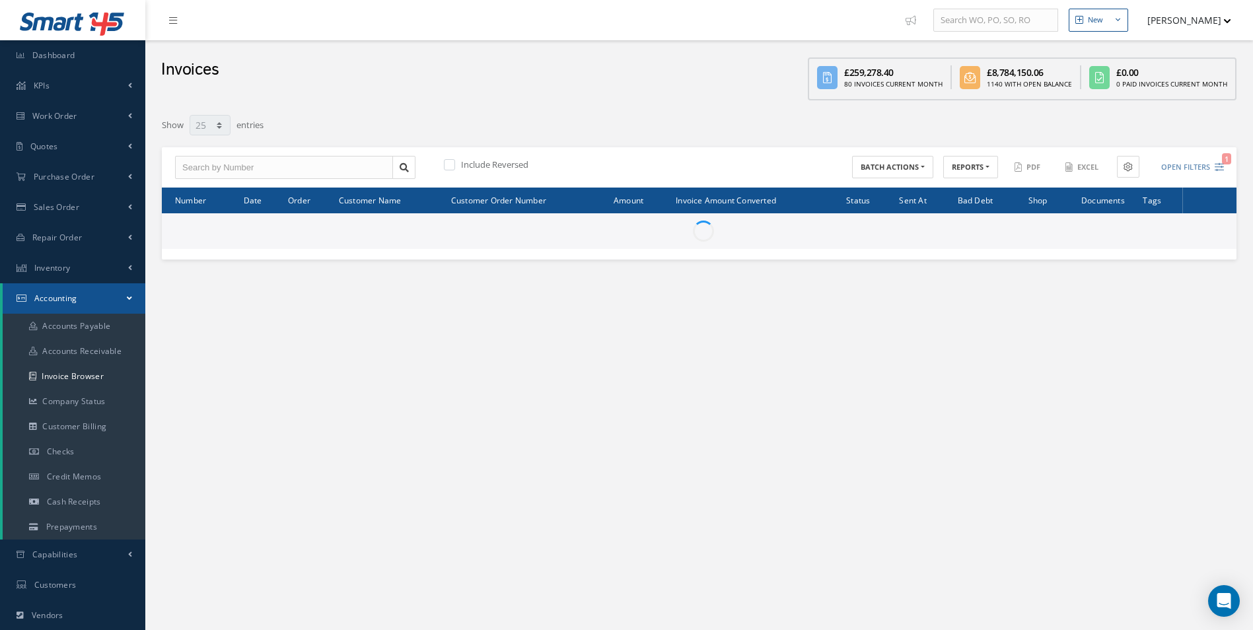
select select "25"
